Goal: Task Accomplishment & Management: Manage account settings

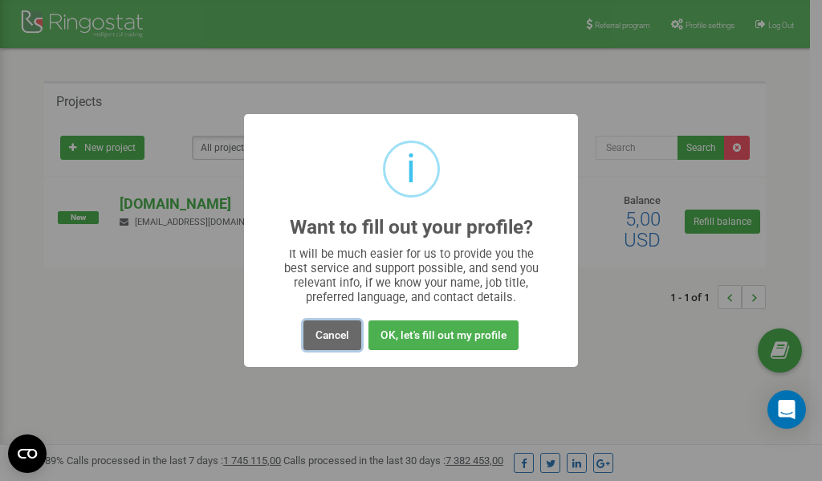
click at [328, 334] on button "Cancel" at bounding box center [333, 335] width 58 height 30
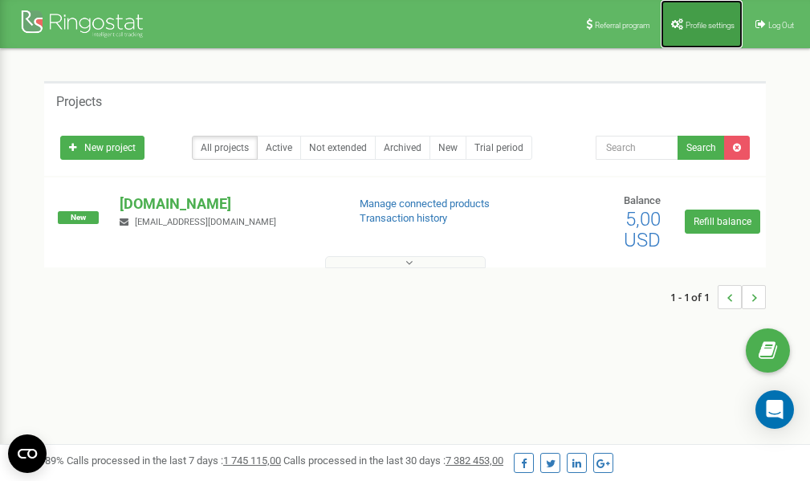
click at [700, 27] on span "Profile settings" at bounding box center [710, 25] width 49 height 9
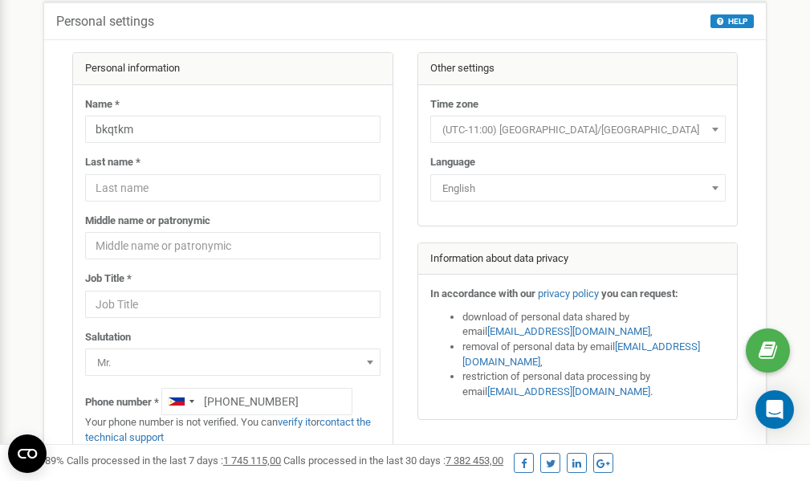
scroll to position [80, 0]
click at [300, 422] on link "verify it" at bounding box center [294, 422] width 33 height 12
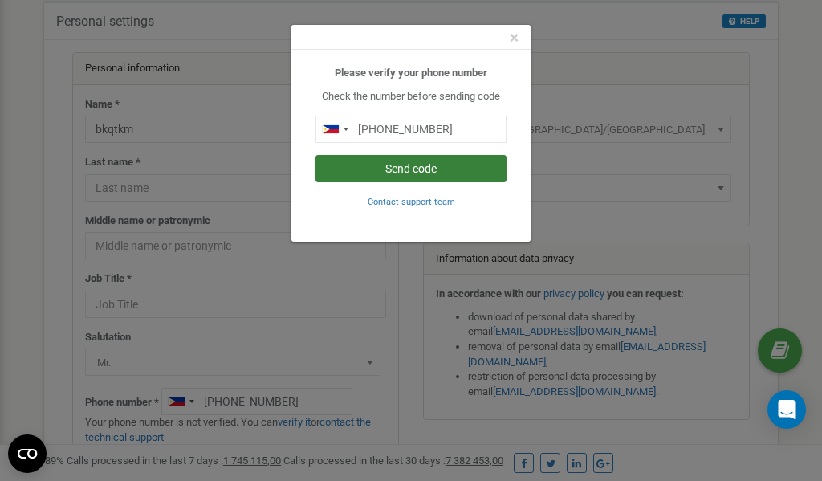
click at [415, 168] on button "Send code" at bounding box center [411, 168] width 191 height 27
